Goal: Task Accomplishment & Management: Manage account settings

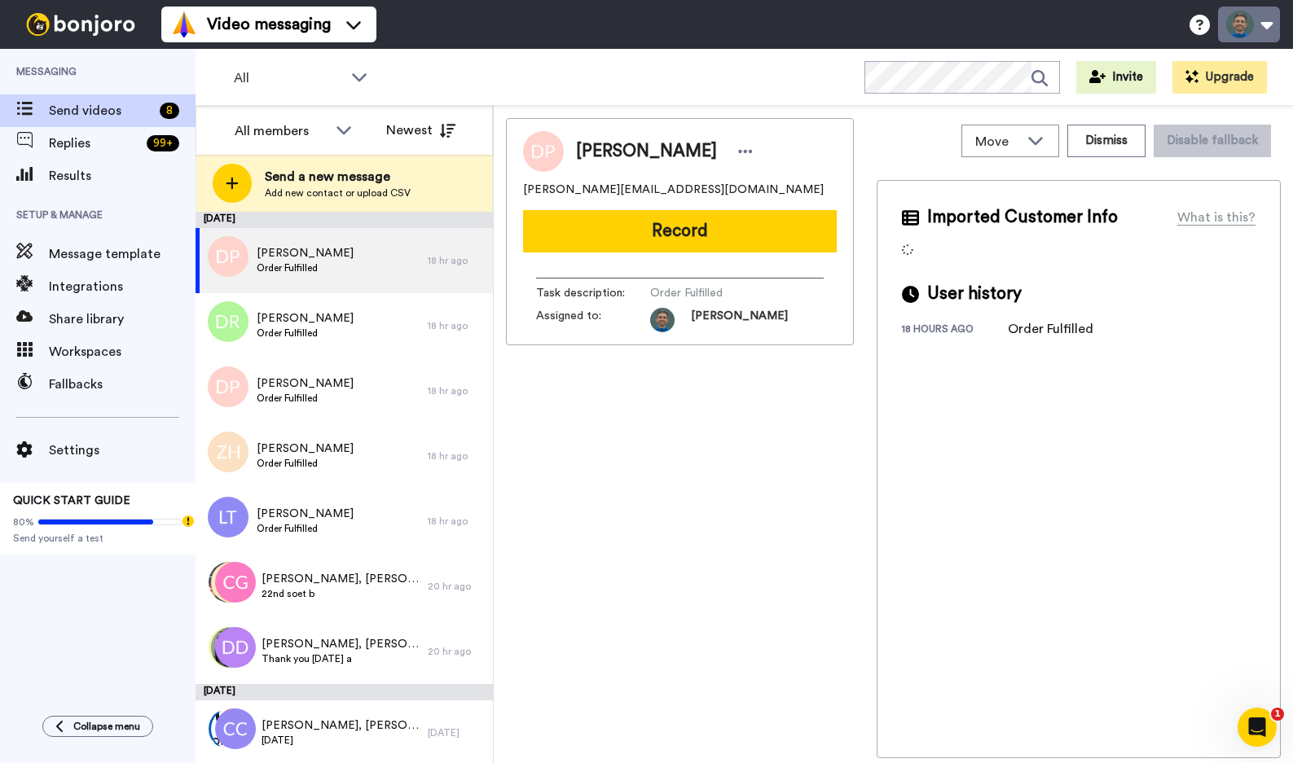
click at [1245, 22] on button at bounding box center [1249, 25] width 62 height 36
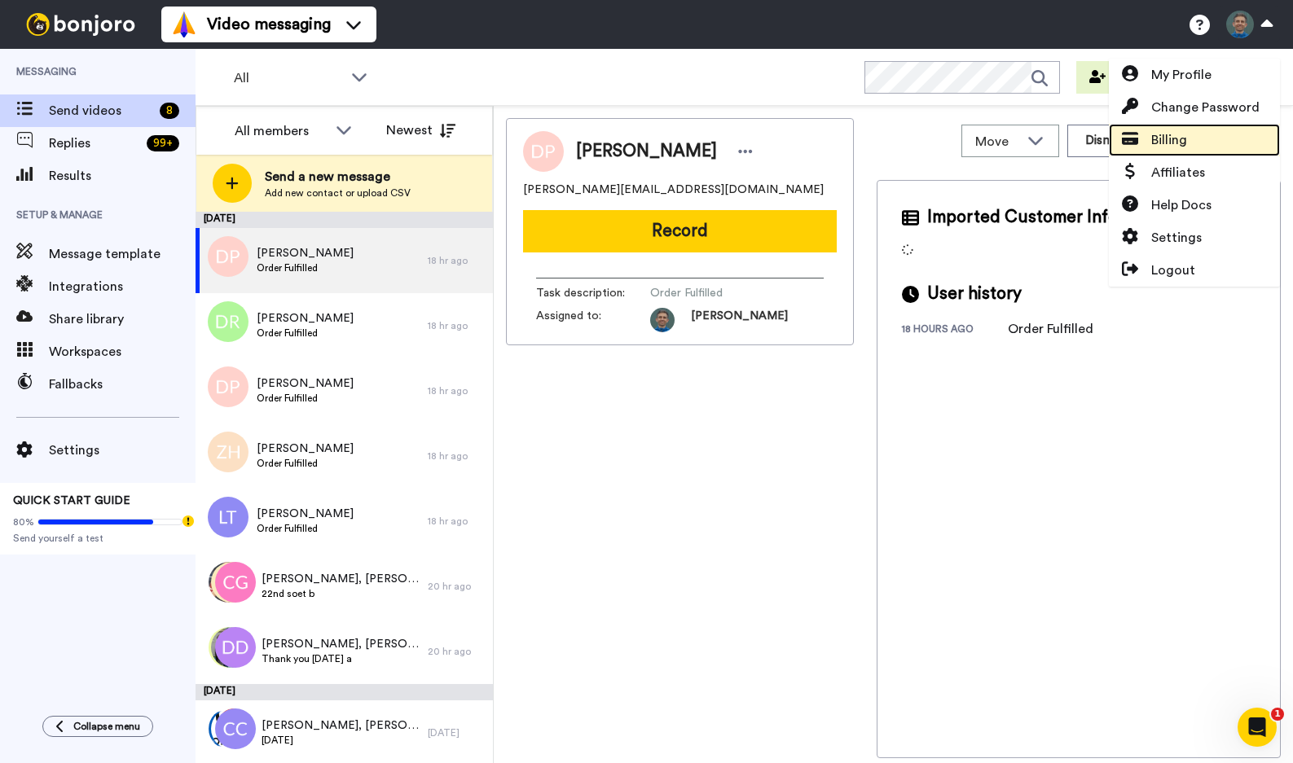
click at [1164, 145] on span "Billing" at bounding box center [1169, 140] width 36 height 20
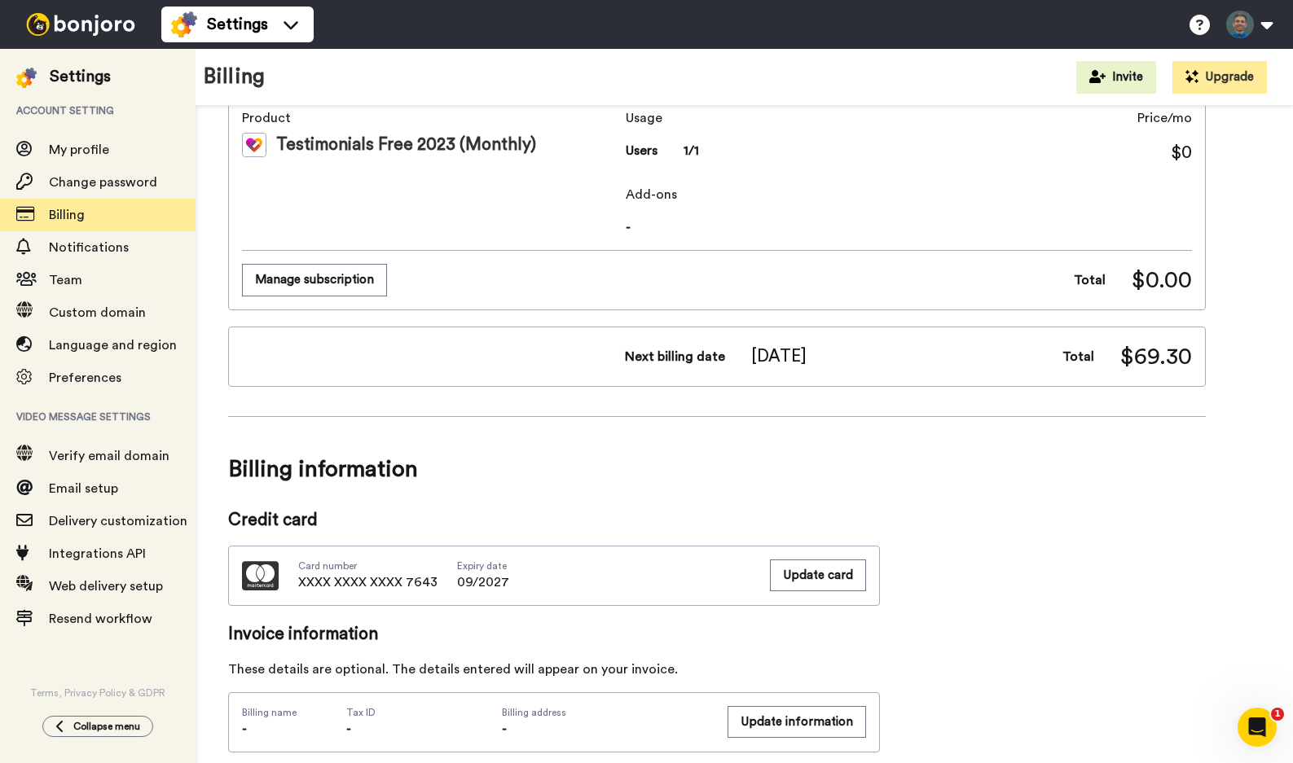
scroll to position [828, 0]
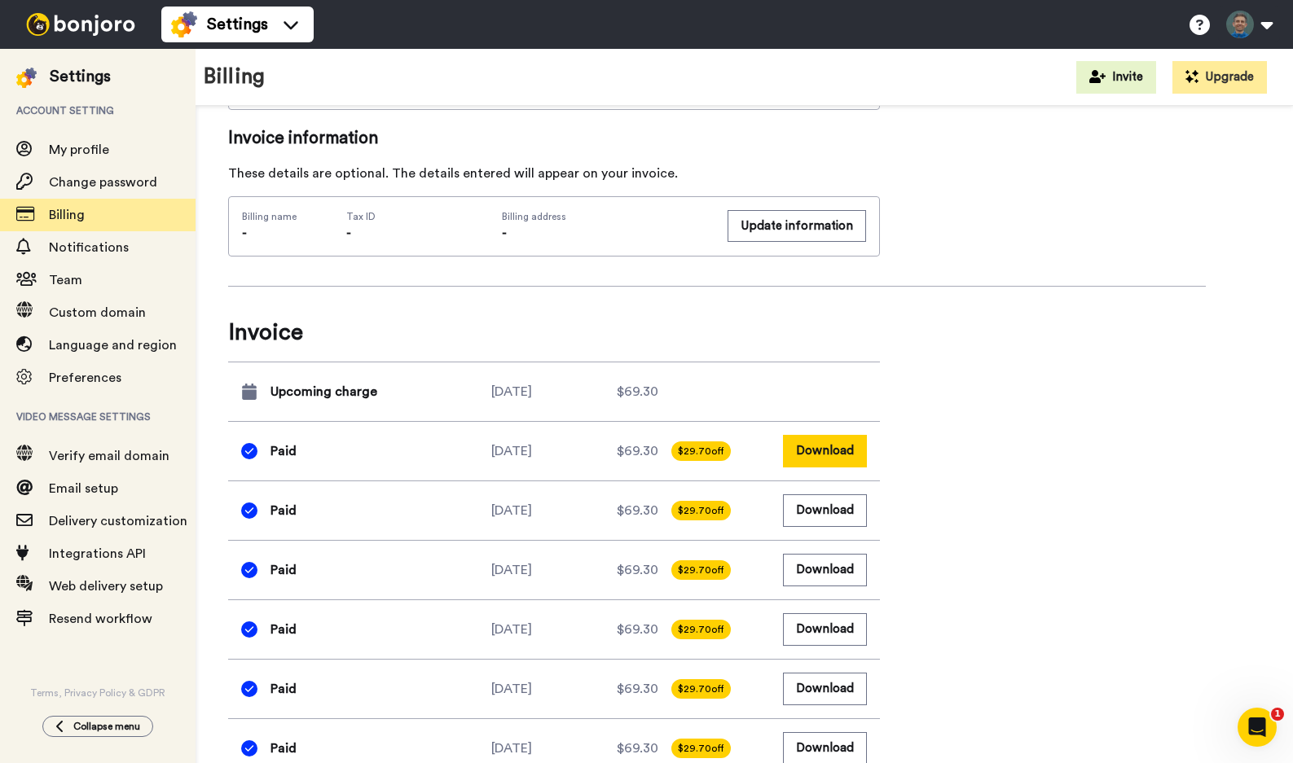
click at [819, 448] on button "Download" at bounding box center [825, 451] width 84 height 32
